Goal: Go to known website: Go to known website

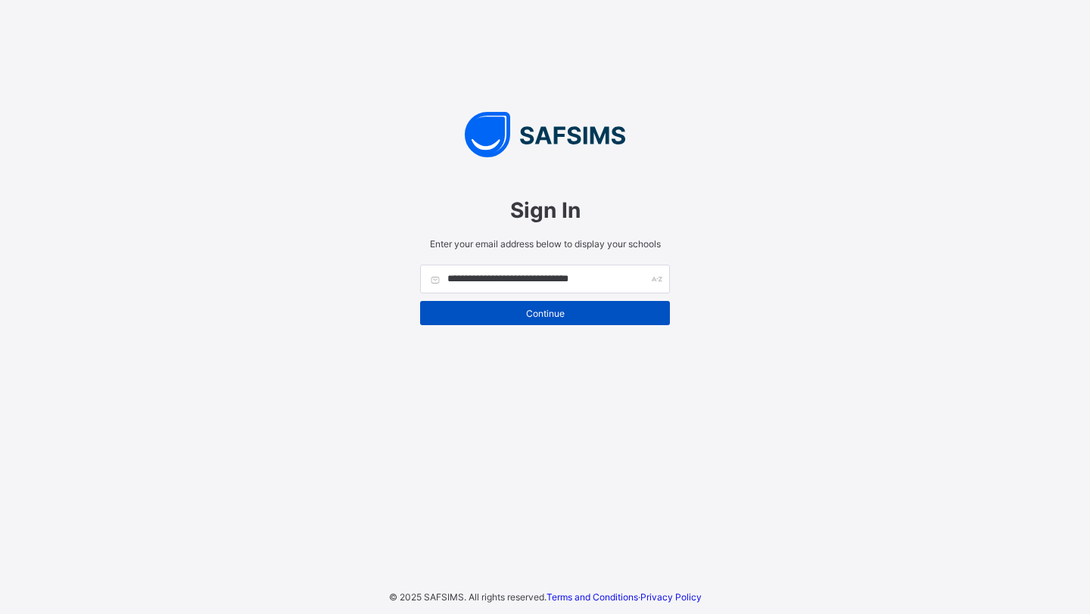
type input "**********"
click at [550, 316] on span "Continue" at bounding box center [544, 313] width 227 height 11
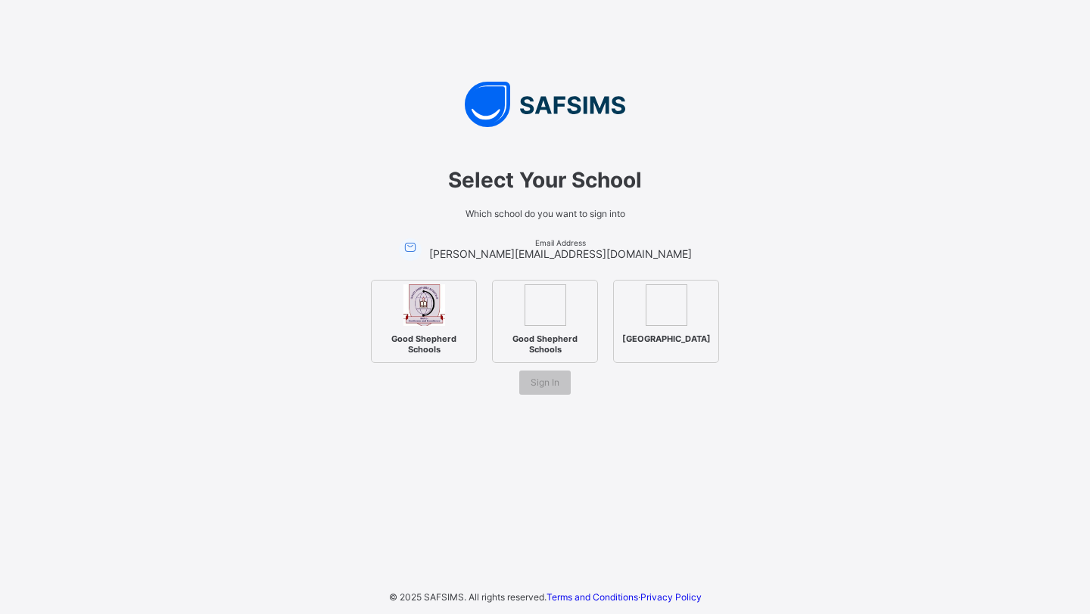
click at [446, 325] on div "Good Shepherd Schools" at bounding box center [424, 321] width 106 height 83
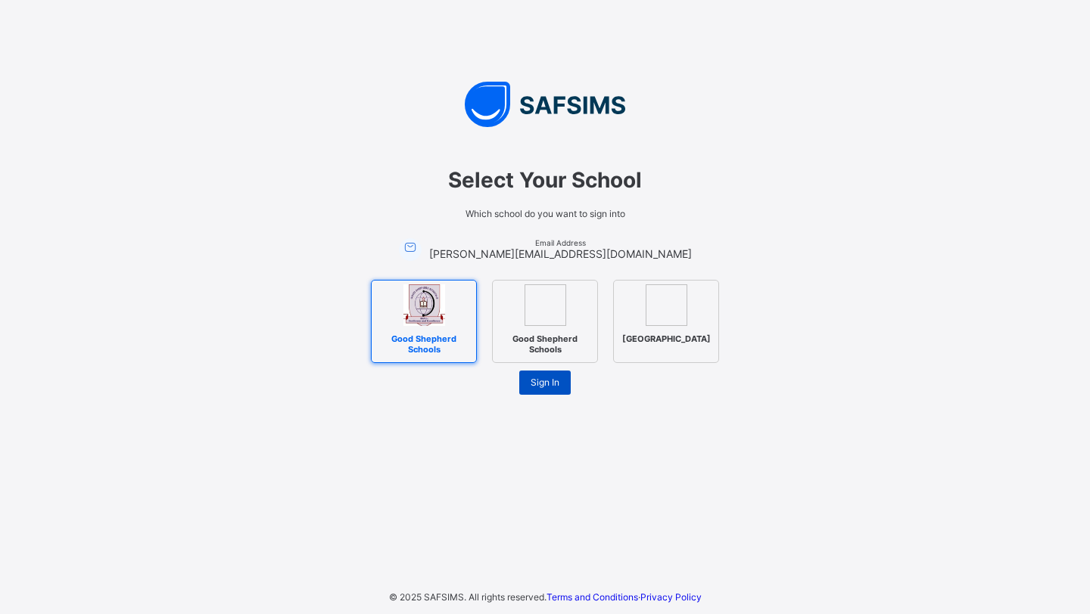
click at [545, 388] on span "Sign In" at bounding box center [544, 382] width 29 height 11
